Goal: Task Accomplishment & Management: Manage account settings

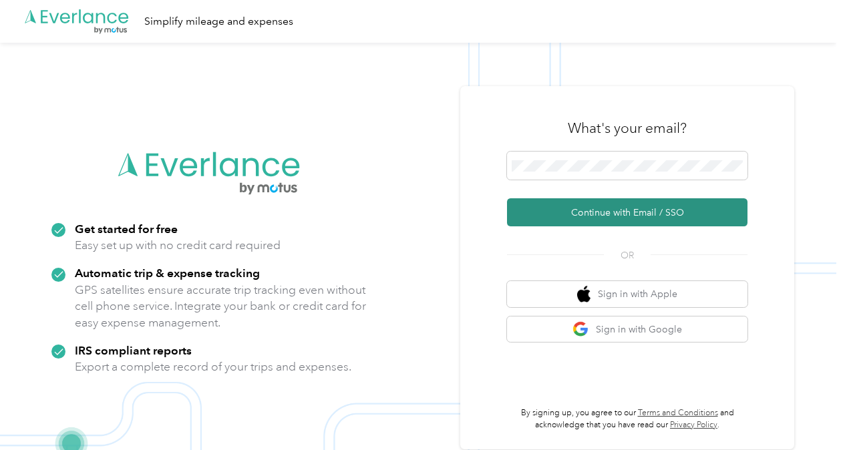
click at [625, 212] on button "Continue with Email / SSO" at bounding box center [627, 212] width 240 height 28
click at [601, 215] on button "Continue with Email / SSO" at bounding box center [627, 212] width 240 height 28
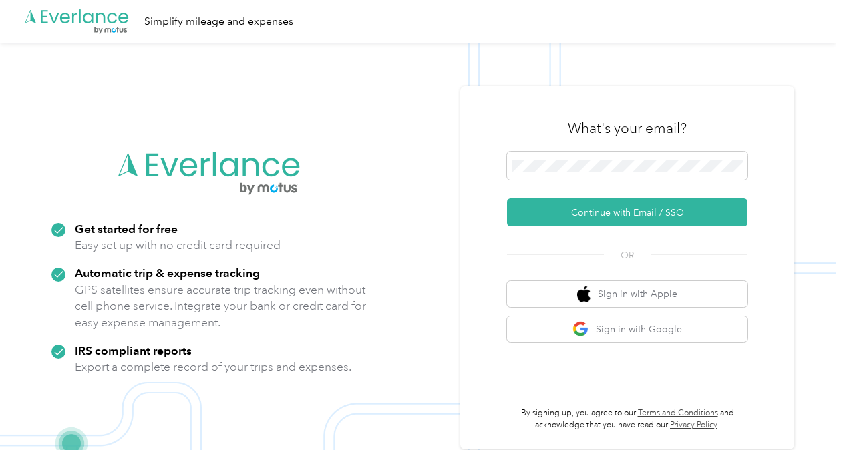
click at [601, 215] on button "Continue with Email / SSO" at bounding box center [627, 212] width 240 height 28
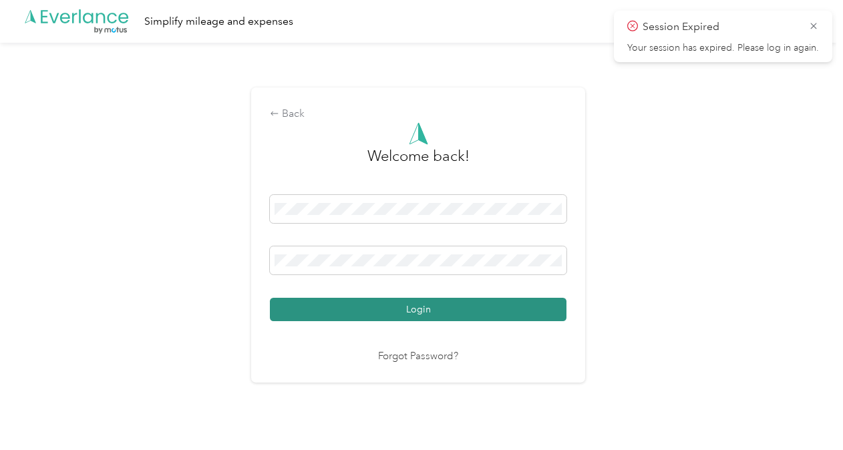
click at [538, 303] on button "Login" at bounding box center [418, 309] width 297 height 23
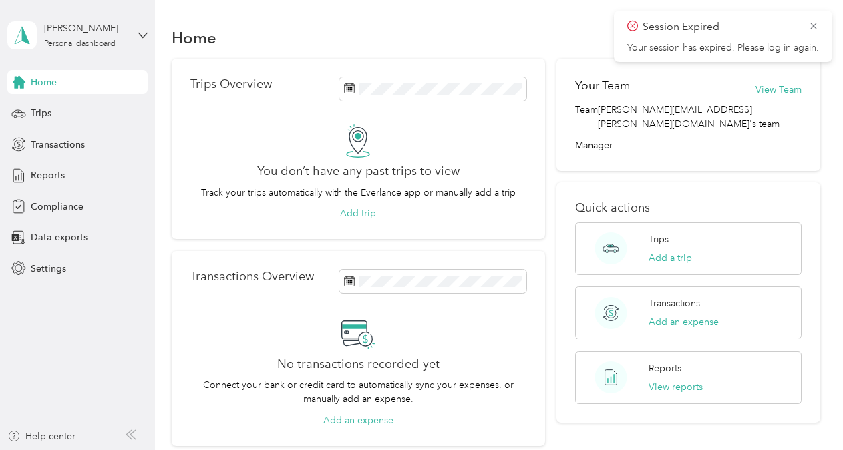
scroll to position [117, 0]
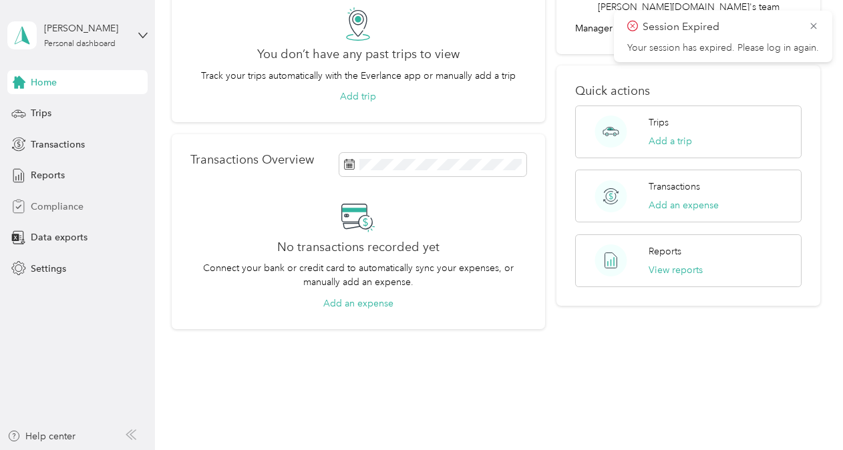
click at [68, 202] on span "Compliance" at bounding box center [57, 207] width 53 height 14
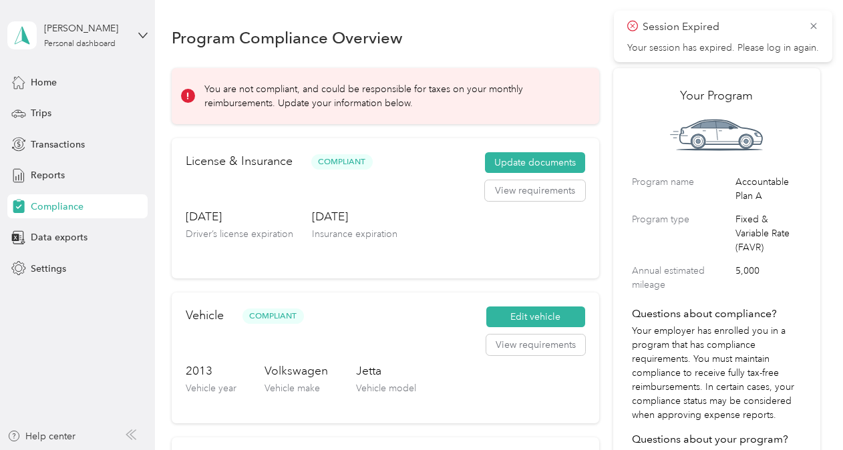
click at [804, 20] on span "Session Expired" at bounding box center [723, 27] width 192 height 17
click at [808, 22] on icon at bounding box center [813, 26] width 11 height 12
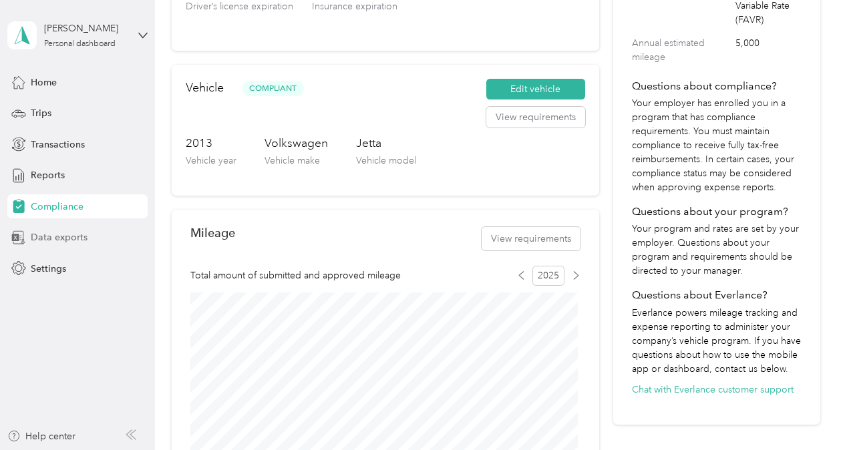
scroll to position [227, 0]
click at [546, 91] on button "Edit vehicle" at bounding box center [535, 89] width 99 height 21
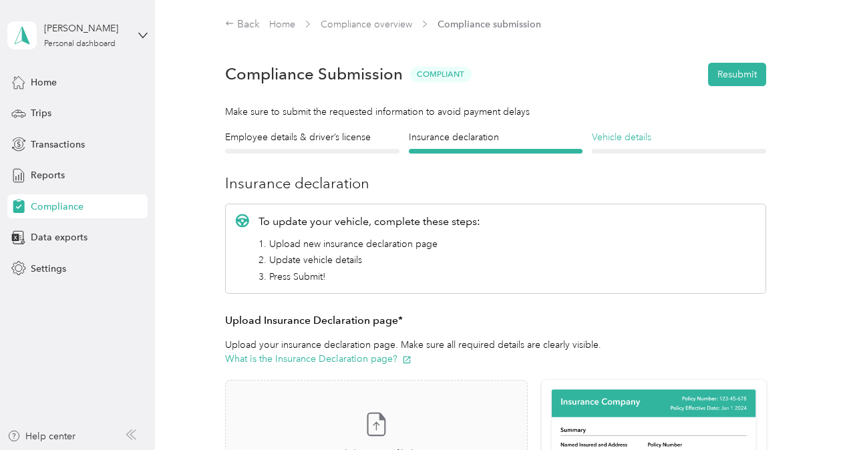
click at [618, 139] on h4 "Vehicle details" at bounding box center [679, 137] width 174 height 14
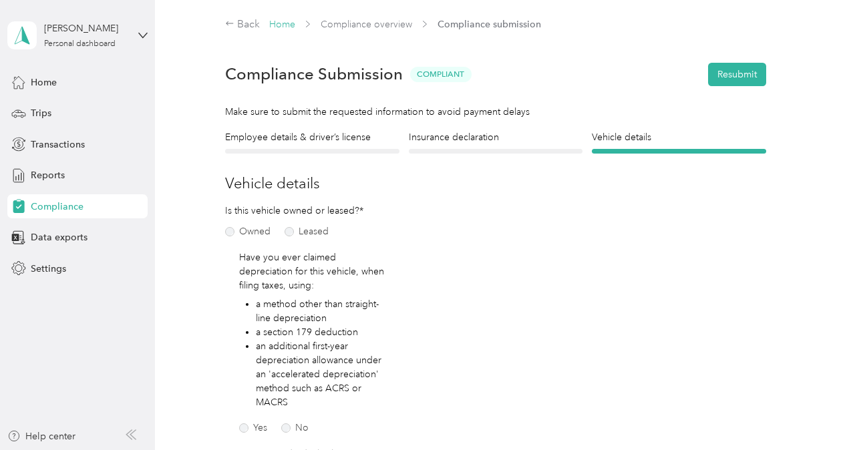
click at [280, 25] on link "Home" at bounding box center [282, 24] width 26 height 11
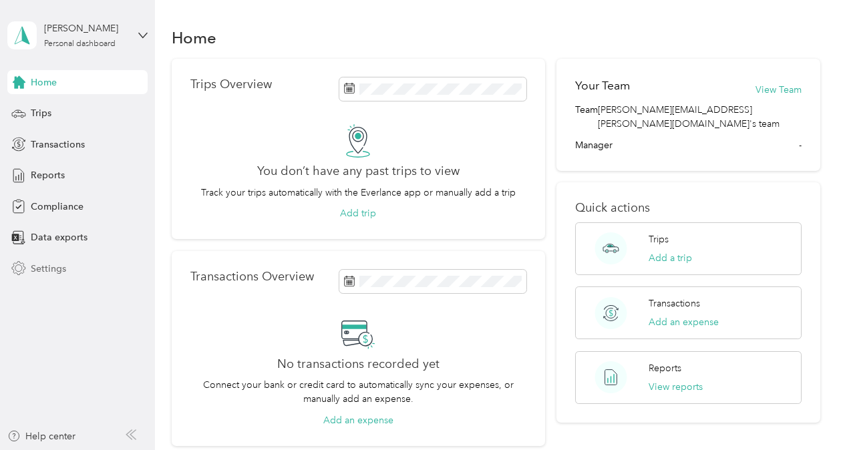
click at [55, 262] on span "Settings" at bounding box center [48, 269] width 35 height 14
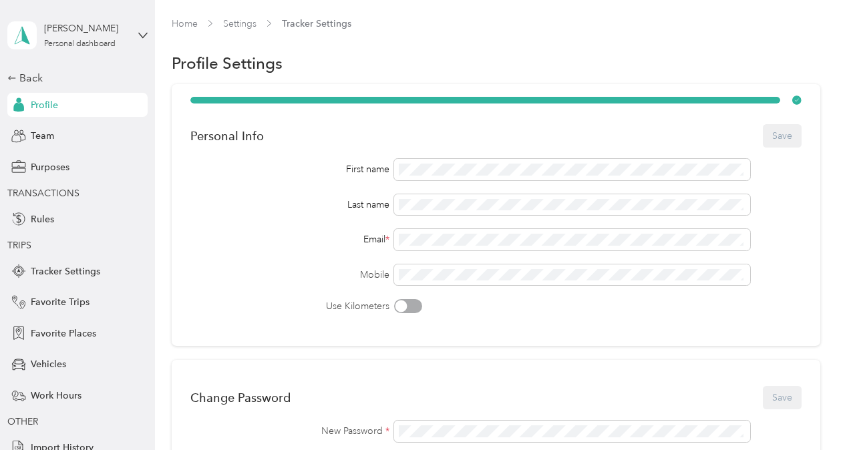
scroll to position [42, 0]
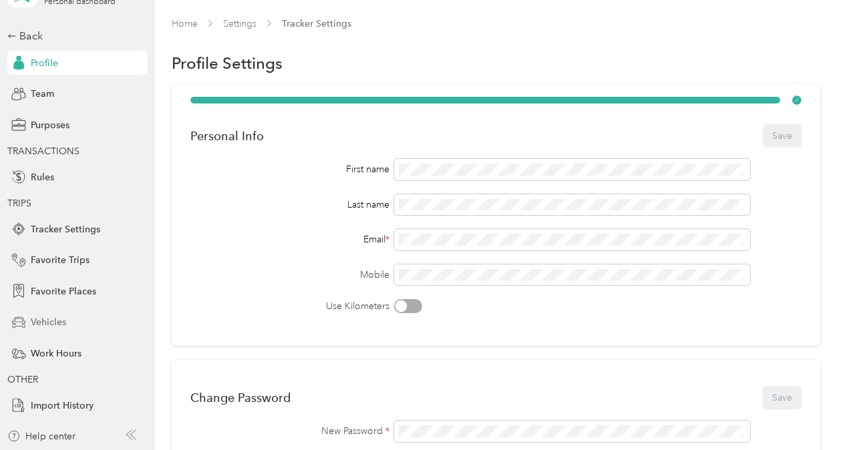
click at [61, 320] on div "Vehicles" at bounding box center [77, 323] width 140 height 24
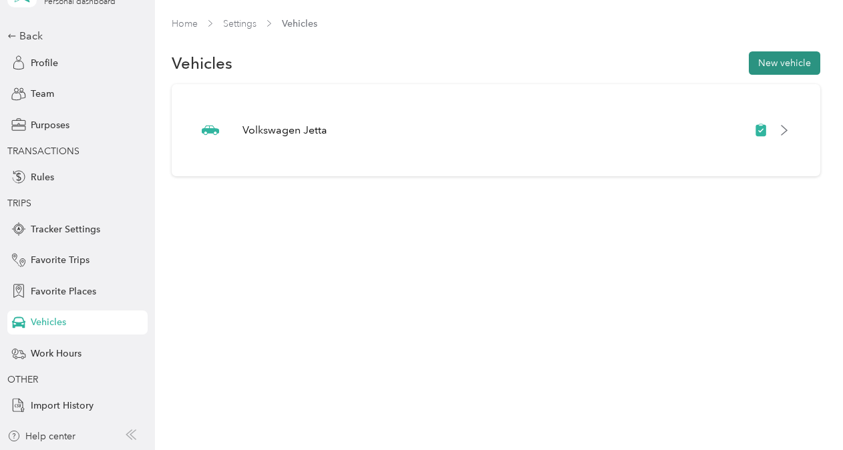
click at [789, 70] on button "New vehicle" at bounding box center [784, 62] width 71 height 23
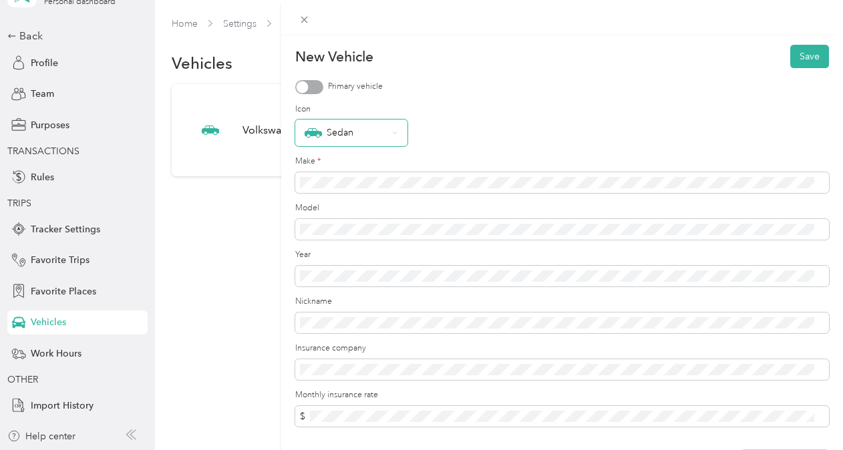
click at [356, 139] on div "Sedan" at bounding box center [346, 132] width 83 height 17
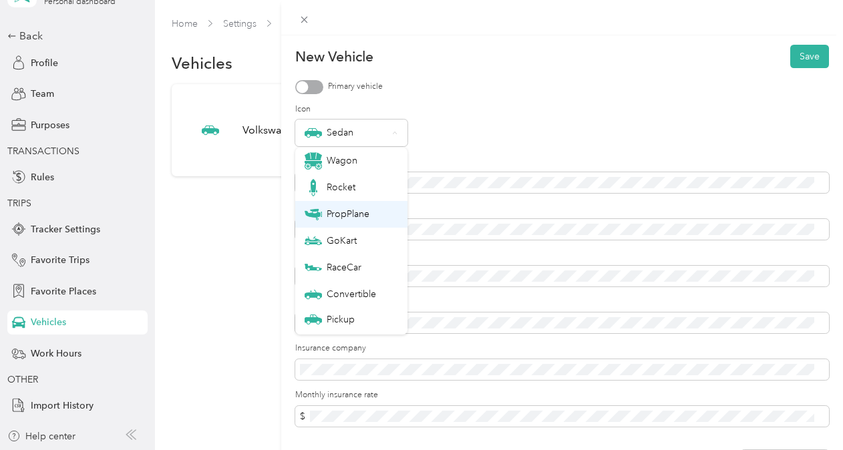
scroll to position [47, 0]
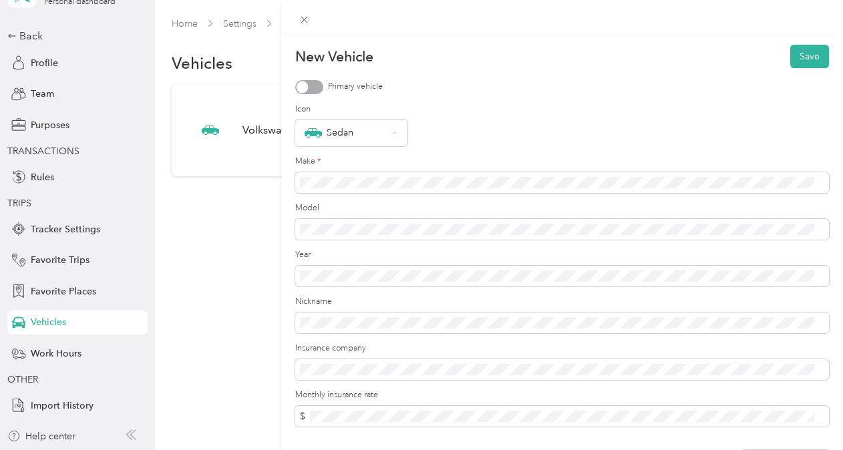
click at [358, 274] on div "Pickup" at bounding box center [351, 273] width 93 height 14
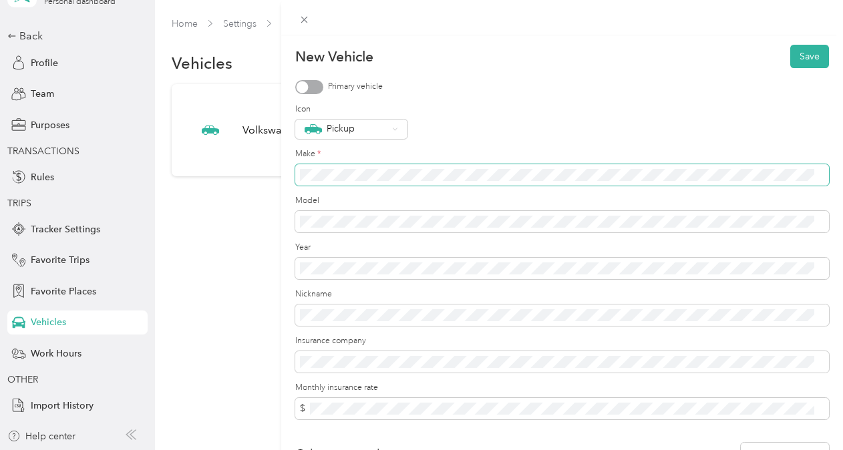
click at [391, 184] on span at bounding box center [562, 174] width 534 height 21
click at [347, 166] on span at bounding box center [562, 174] width 534 height 21
click at [448, 124] on div "Pickup" at bounding box center [562, 129] width 534 height 19
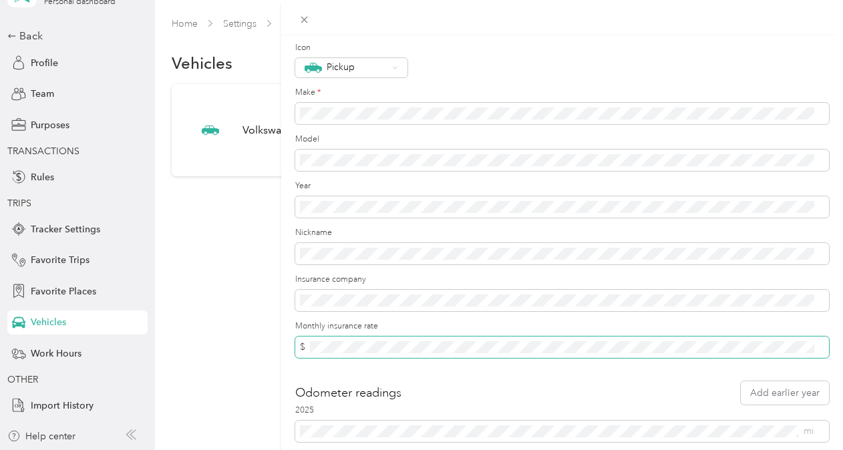
scroll to position [122, 0]
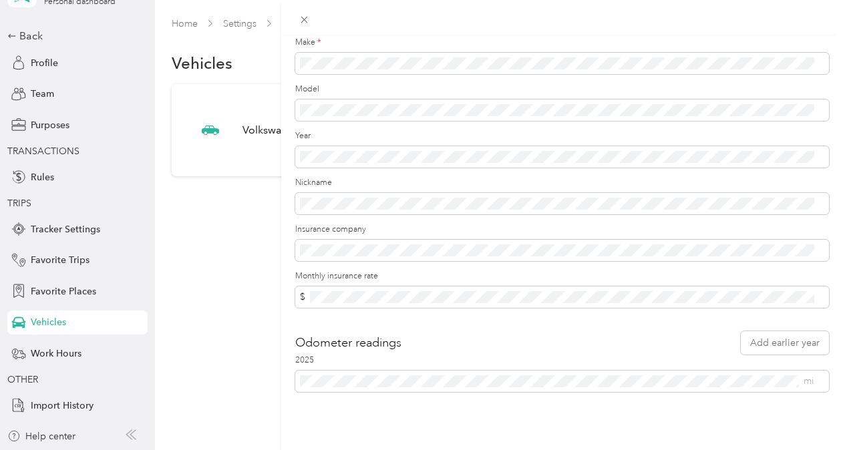
click at [380, 315] on form "New Vehicle Save Primary vehicle Icon Pickup Make * Model Year Nickname Insuran…" at bounding box center [562, 162] width 534 height 459
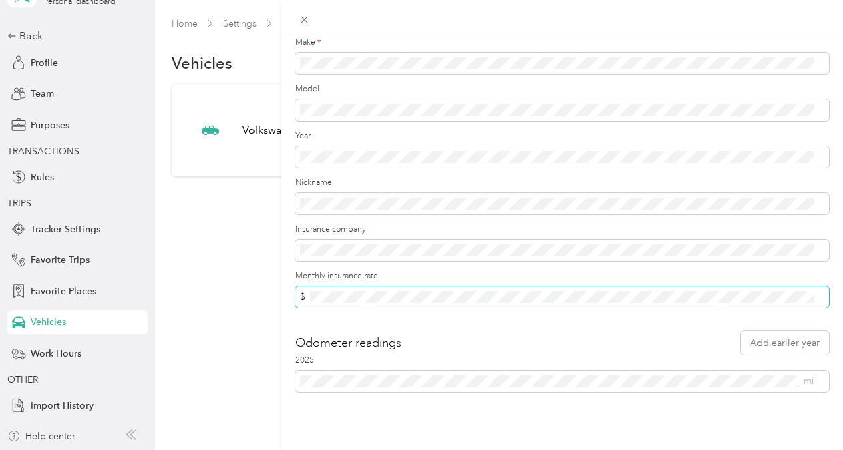
click at [421, 293] on span "$" at bounding box center [562, 296] width 534 height 21
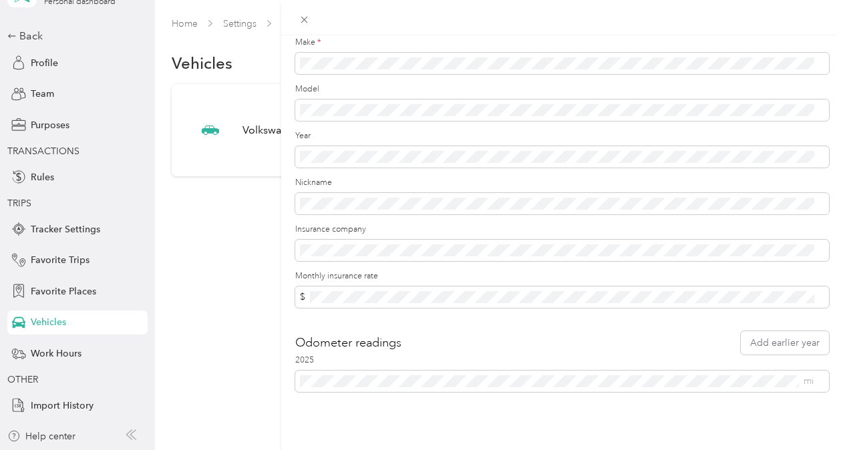
click at [411, 331] on div "Odometer readings Add earlier year" at bounding box center [562, 342] width 534 height 23
click at [43, 178] on div "New Vehicle Save Primary vehicle Icon Pickup Make * Model Year Nickname Insuran…" at bounding box center [421, 225] width 843 height 450
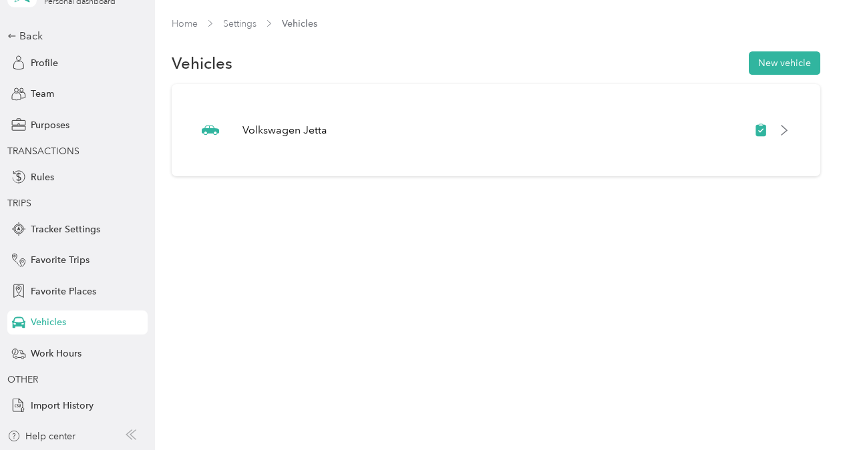
scroll to position [129, 0]
click at [31, 167] on div "Rules" at bounding box center [77, 177] width 140 height 24
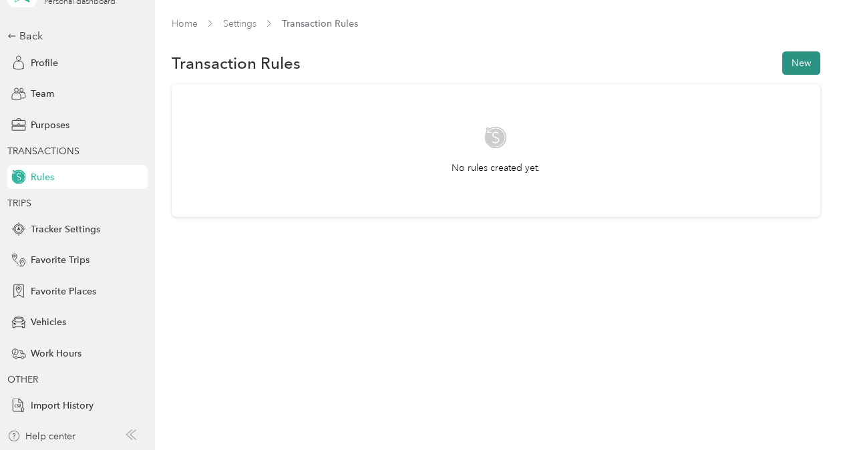
click at [815, 65] on button "New" at bounding box center [801, 62] width 38 height 23
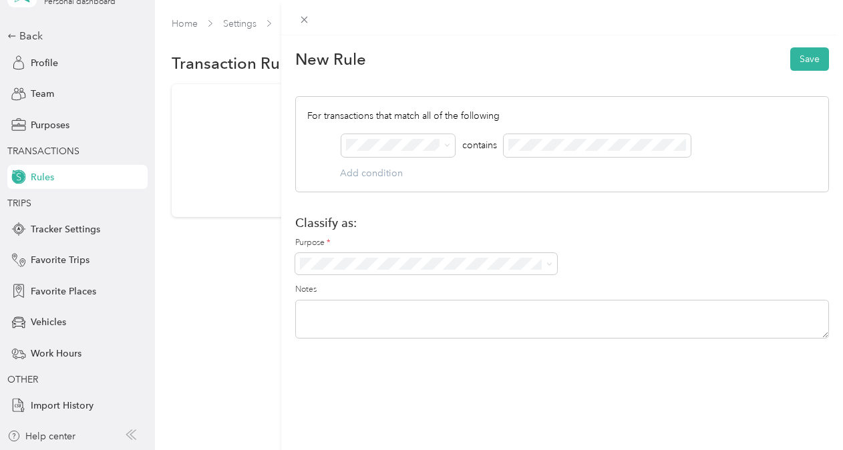
click at [533, 180] on div "For transactions that match all of the following AND contains Add condition" at bounding box center [562, 144] width 534 height 96
click at [495, 220] on h1 "Classify as:" at bounding box center [562, 223] width 534 height 14
click at [701, 61] on div "New Rule Save" at bounding box center [562, 59] width 534 height 28
click at [319, 26] on div at bounding box center [562, 17] width 562 height 35
click at [309, 449] on div "New Rule Save For transactions that match all of the following AND contains Add…" at bounding box center [418, 450] width 836 height 0
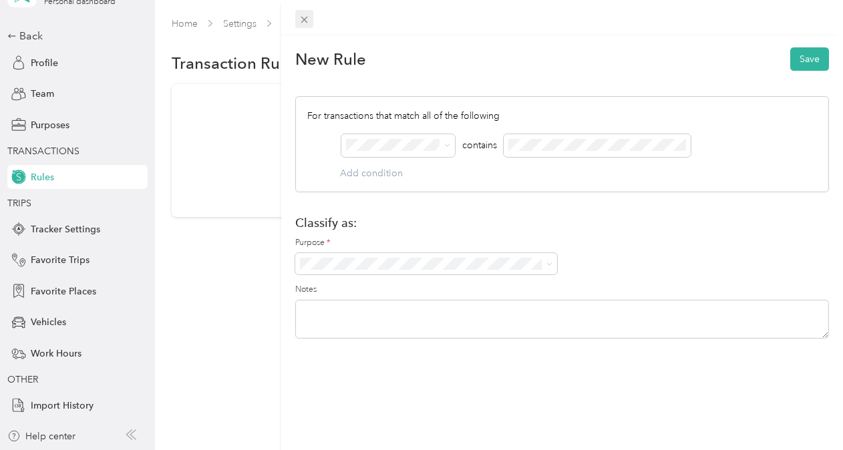
click at [307, 23] on icon at bounding box center [304, 19] width 11 height 11
